Goal: Transaction & Acquisition: Subscribe to service/newsletter

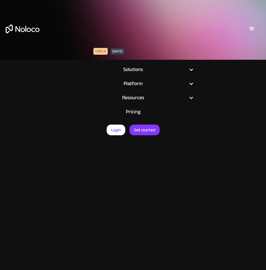
click at [135, 115] on link "Pricing" at bounding box center [133, 112] width 133 height 14
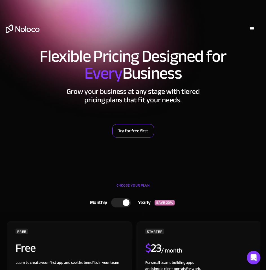
click at [138, 129] on link "Try for free first" at bounding box center [133, 131] width 42 height 14
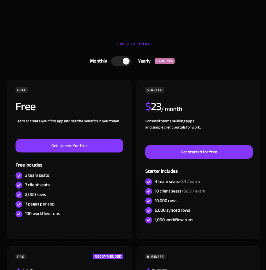
scroll to position [142, 0]
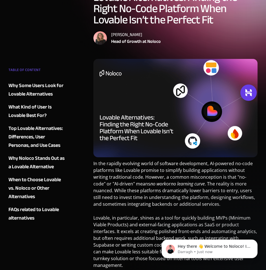
scroll to position [67, 0]
